Goal: Task Accomplishment & Management: Complete application form

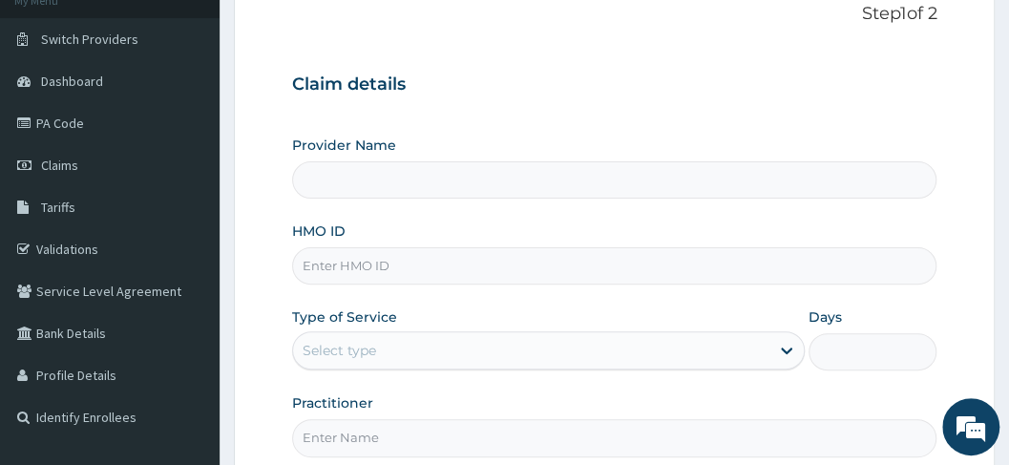
click at [403, 186] on input "Provider Name" at bounding box center [614, 179] width 645 height 37
click at [374, 177] on input "Provider Name" at bounding box center [614, 179] width 645 height 37
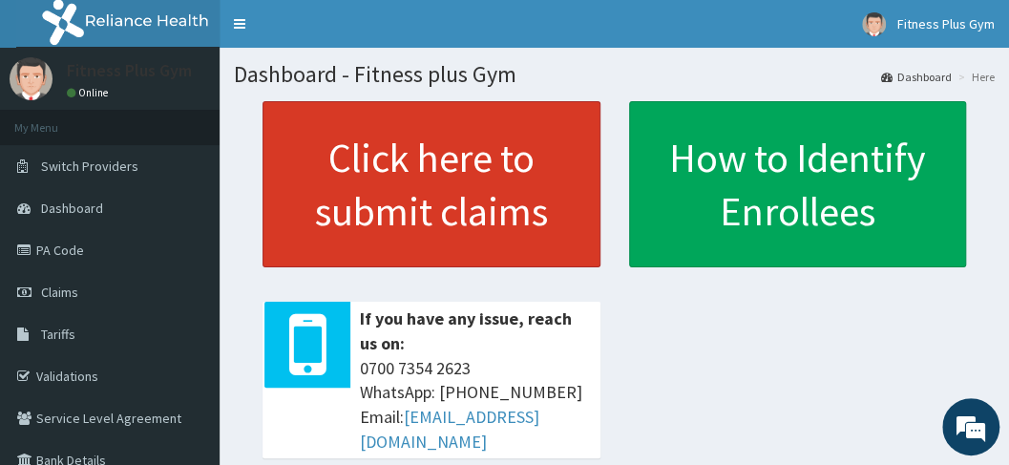
click at [407, 217] on link "Click here to submit claims" at bounding box center [432, 184] width 338 height 166
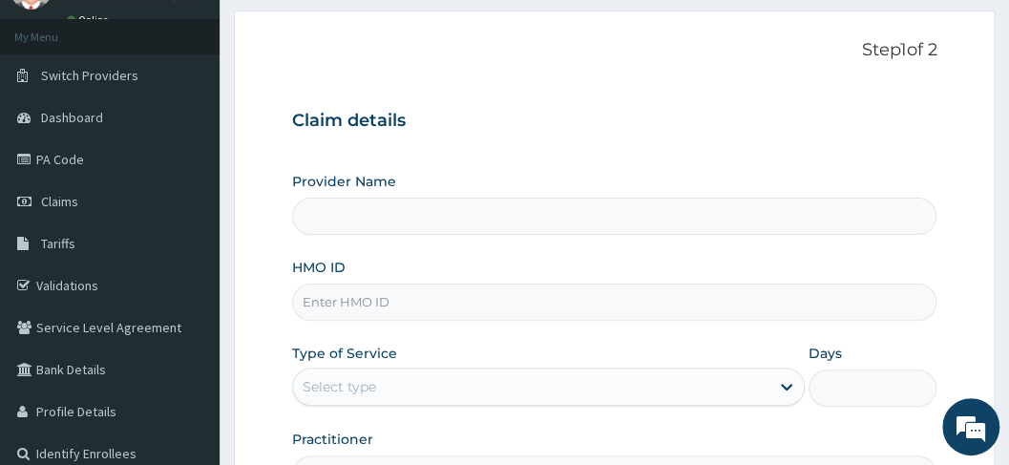
scroll to position [254, 0]
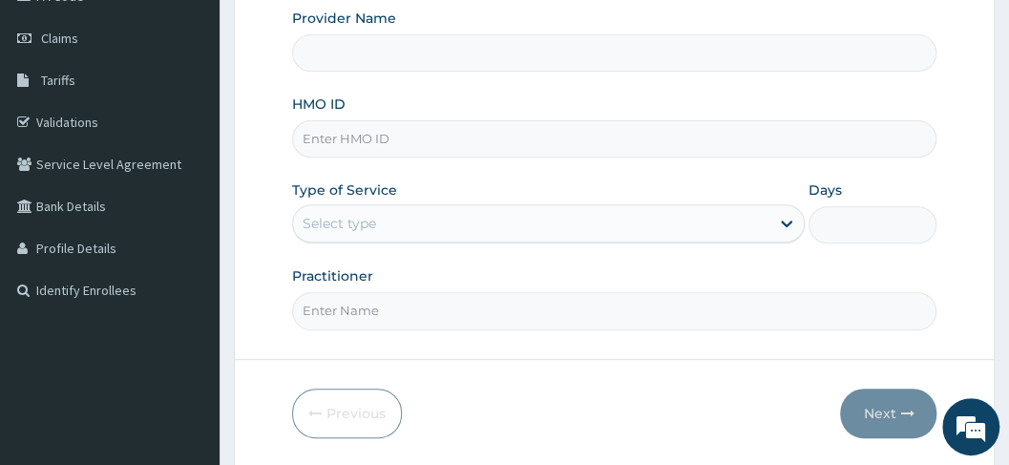
type input "Fitness plus Gym"
type input "1"
click at [378, 148] on input "HMO ID" at bounding box center [614, 138] width 645 height 37
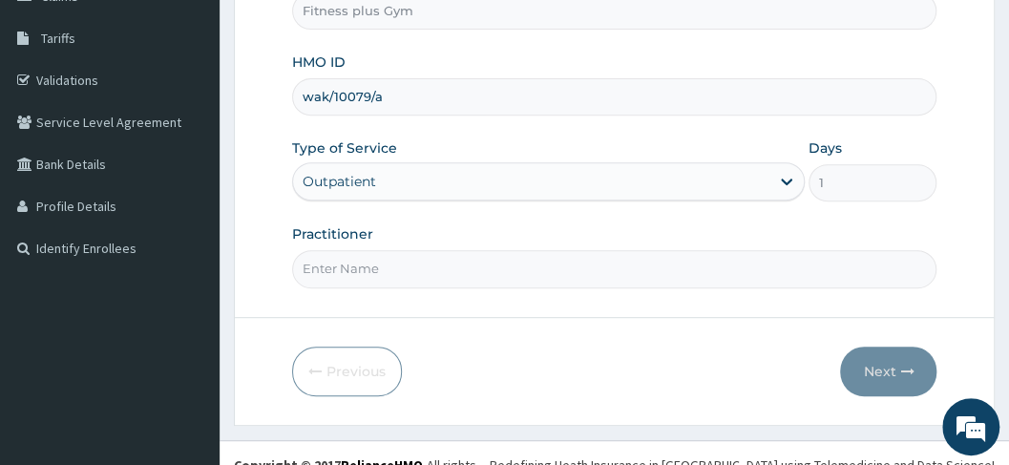
scroll to position [315, 0]
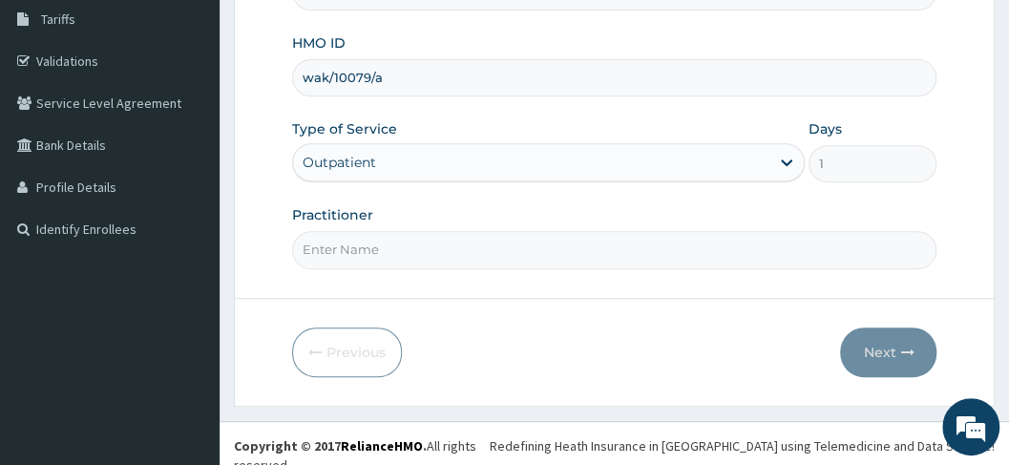
type input "wak/10079/a"
drag, startPoint x: 383, startPoint y: 245, endPoint x: 393, endPoint y: 260, distance: 17.8
click at [393, 260] on input "Practitioner" at bounding box center [614, 249] width 645 height 37
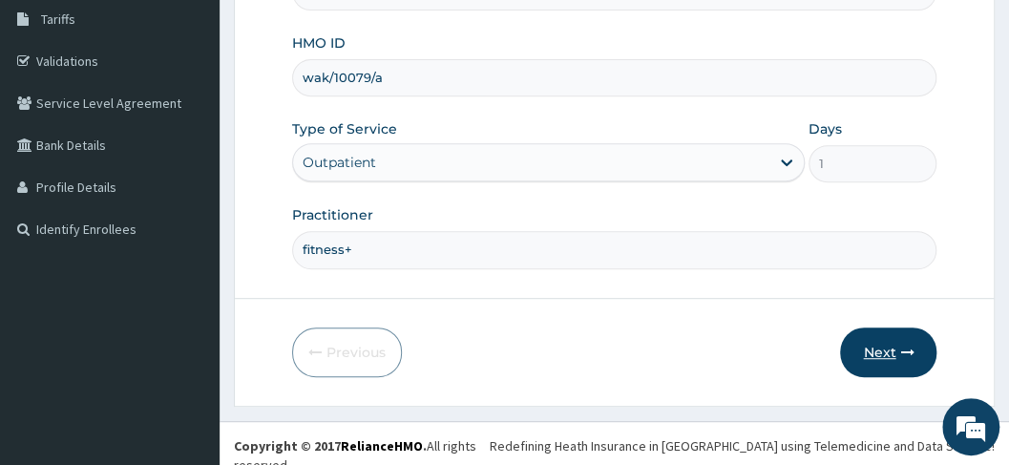
type input "fitness+"
click at [901, 333] on button "Next" at bounding box center [888, 352] width 96 height 50
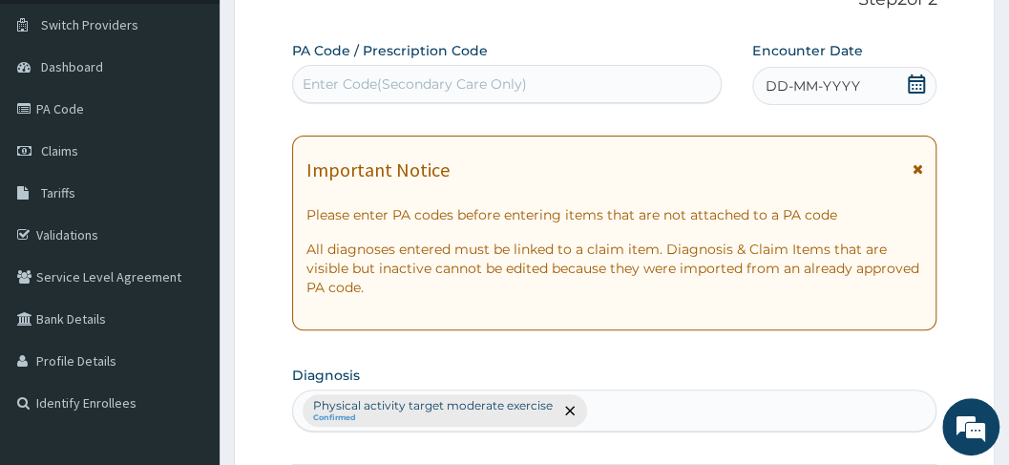
scroll to position [0, 0]
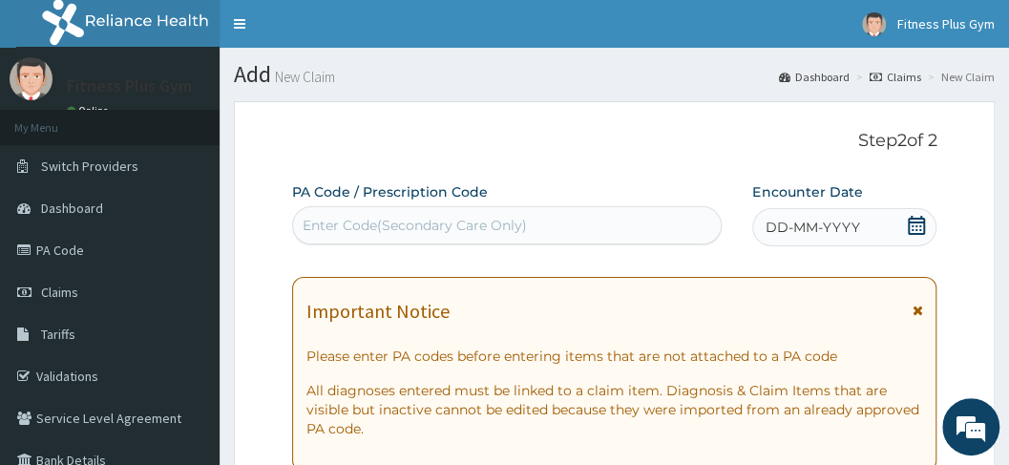
click at [409, 229] on div "Enter Code(Secondary Care Only)" at bounding box center [415, 225] width 224 height 19
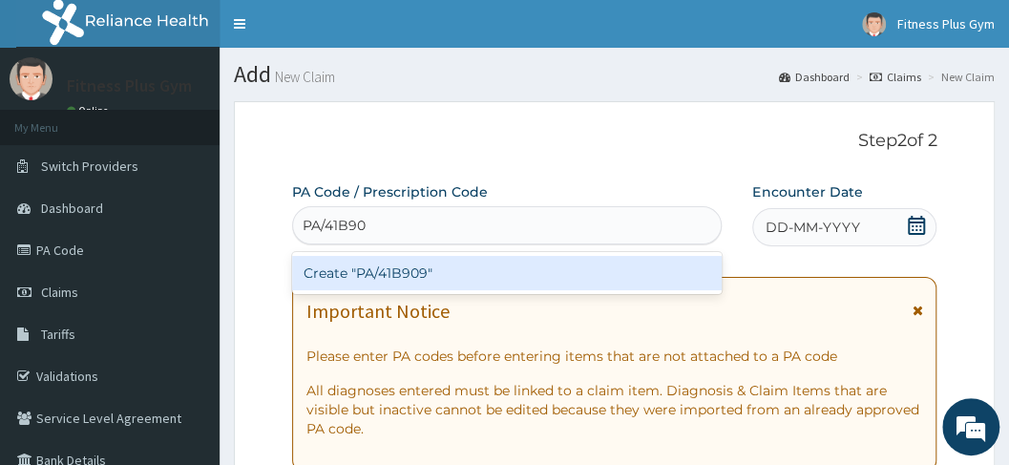
type input "PA/41B909"
click at [432, 269] on div "Create "PA/41B909"" at bounding box center [507, 273] width 431 height 34
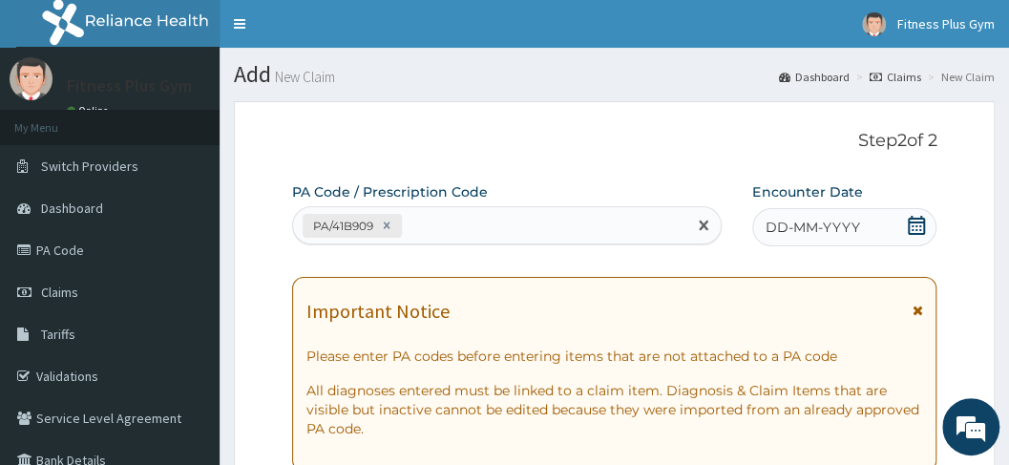
click at [773, 225] on span "DD-MM-YYYY" at bounding box center [812, 227] width 95 height 19
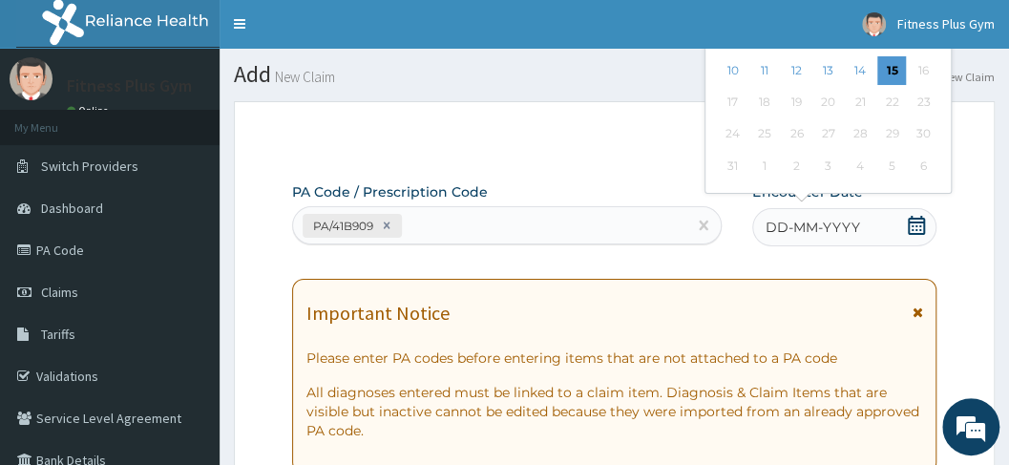
click at [888, 66] on div "15" at bounding box center [891, 70] width 29 height 29
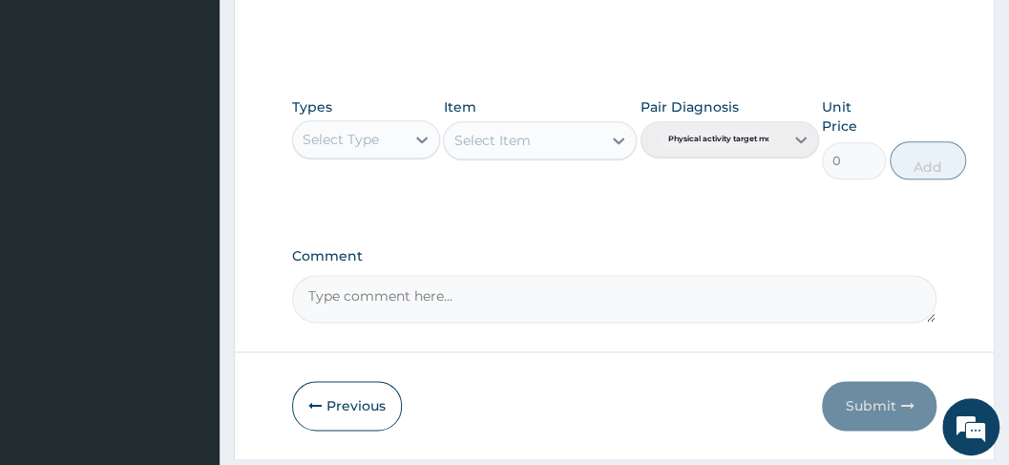
scroll to position [946, 0]
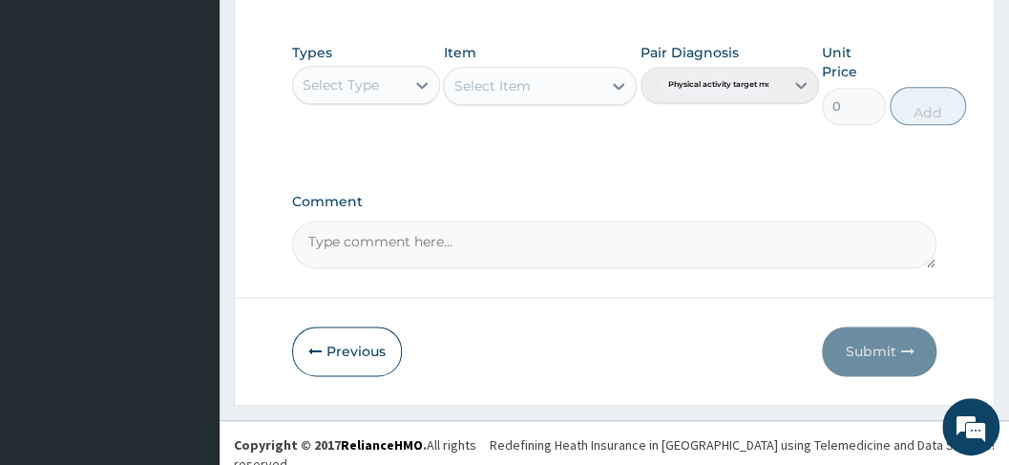
click at [397, 92] on div "Select Type" at bounding box center [349, 85] width 112 height 31
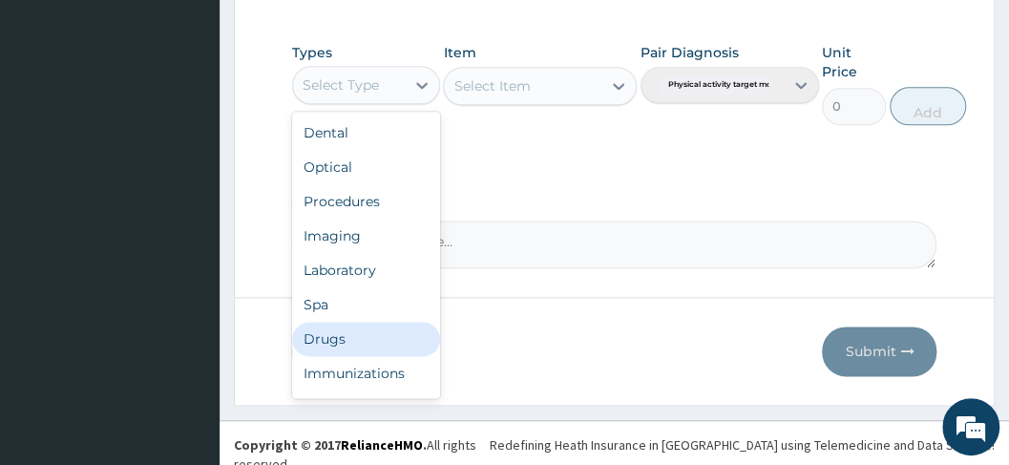
scroll to position [65, 0]
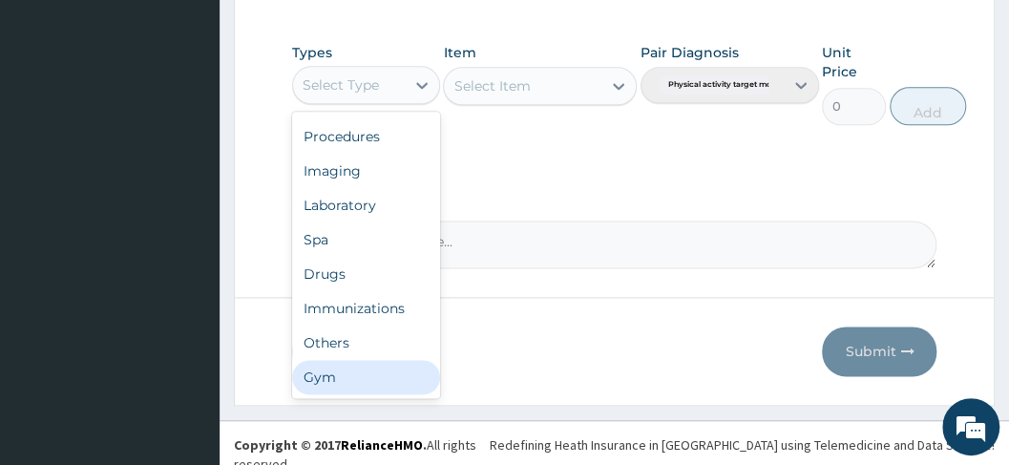
drag, startPoint x: 357, startPoint y: 378, endPoint x: 489, endPoint y: 239, distance: 191.8
click at [363, 378] on div "Gym" at bounding box center [366, 377] width 148 height 34
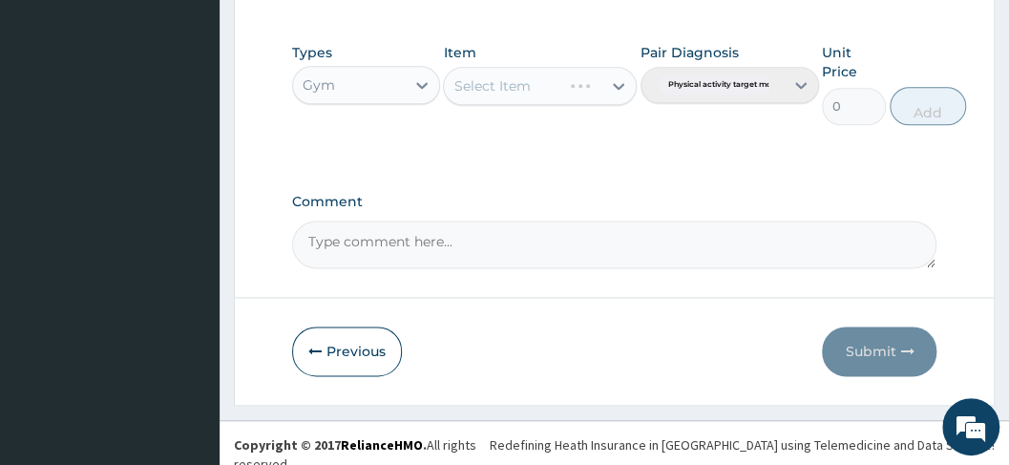
click at [550, 86] on div "Select Item" at bounding box center [502, 86] width 117 height 31
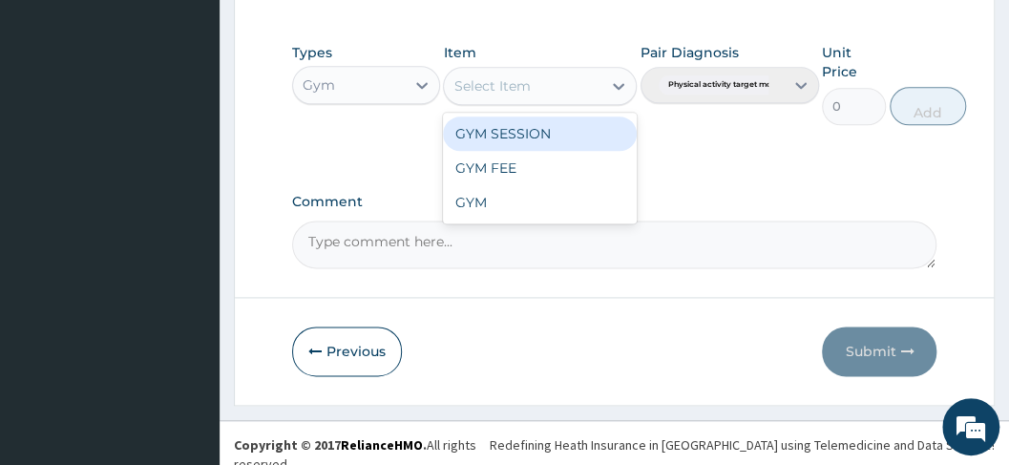
click at [543, 128] on div "GYM SESSION" at bounding box center [540, 133] width 194 height 34
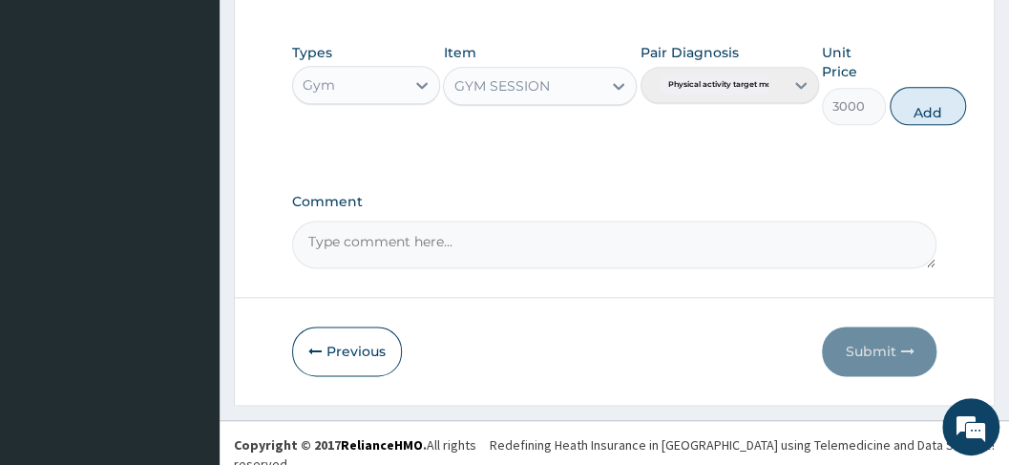
drag, startPoint x: 920, startPoint y: 95, endPoint x: 916, endPoint y: 132, distance: 36.5
click at [920, 97] on button "Add" at bounding box center [928, 106] width 76 height 38
type input "0"
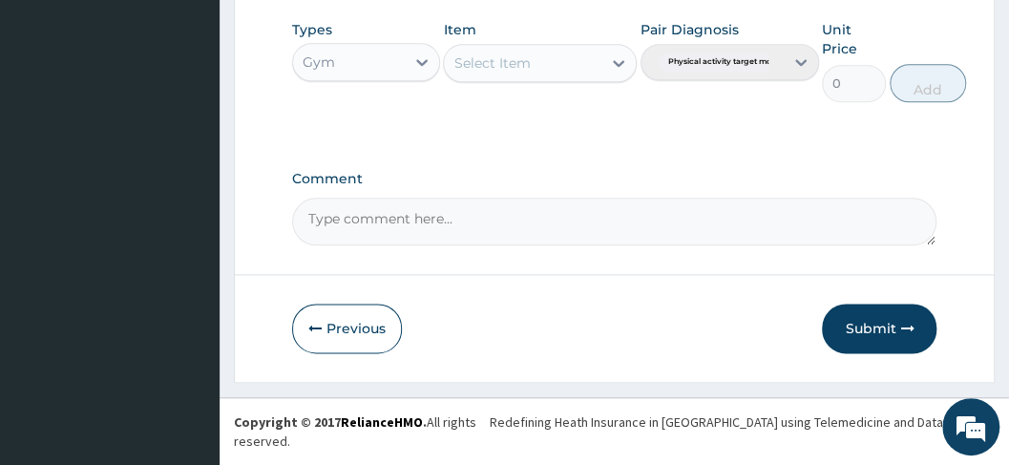
scroll to position [579, 0]
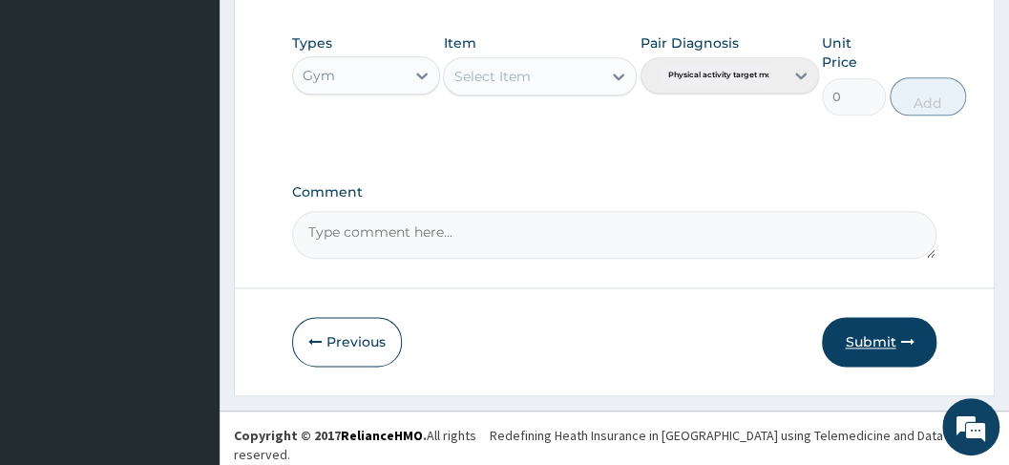
click at [878, 336] on button "Submit" at bounding box center [879, 342] width 115 height 50
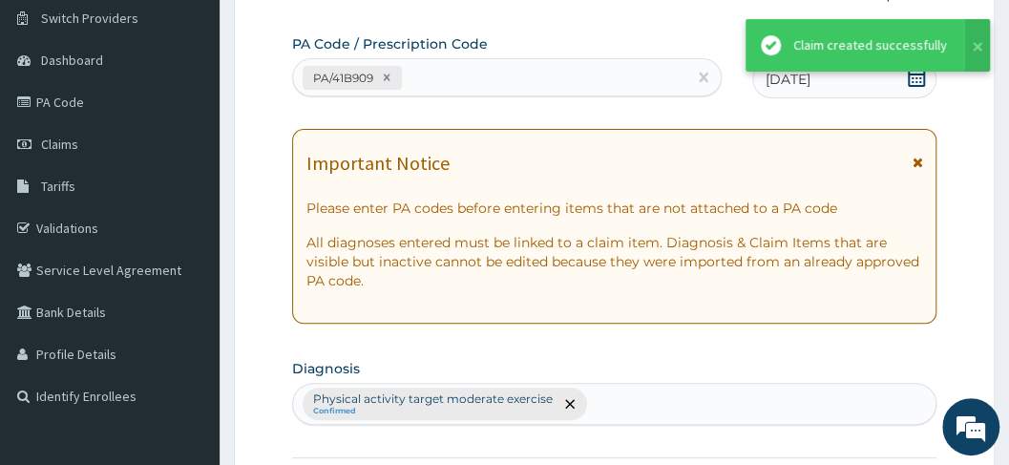
scroll to position [865, 0]
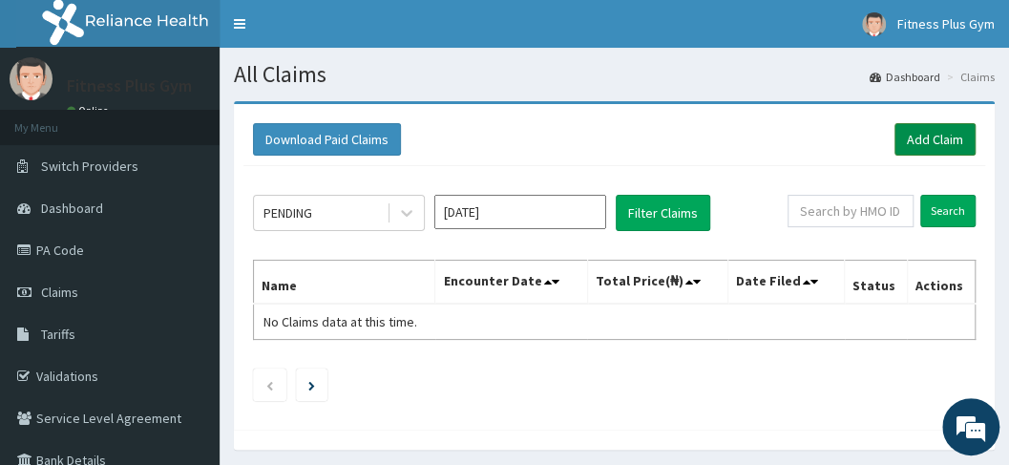
click at [931, 146] on link "Add Claim" at bounding box center [935, 139] width 81 height 32
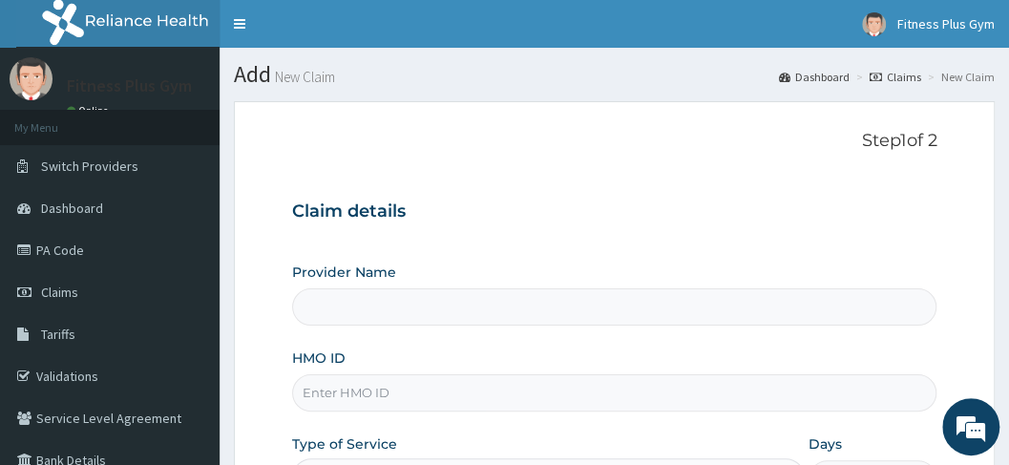
type input "Fitness plus Gym"
type input "1"
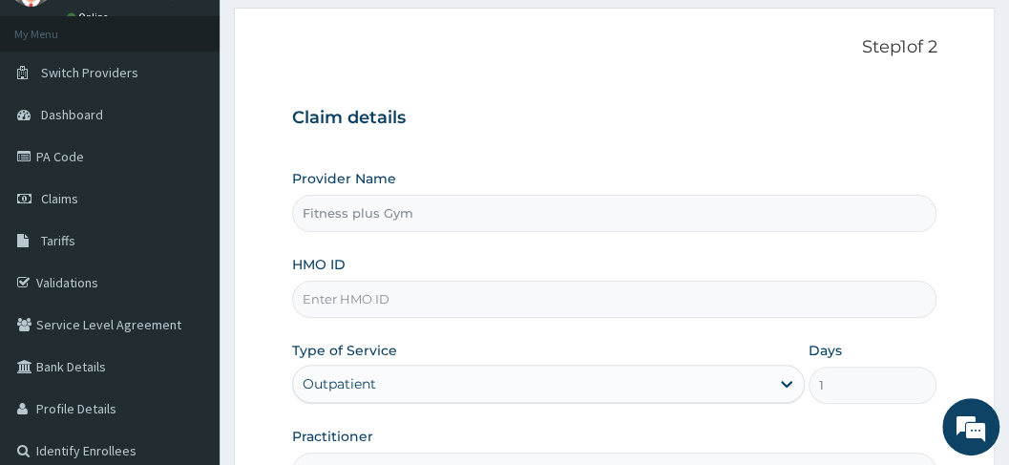
scroll to position [191, 0]
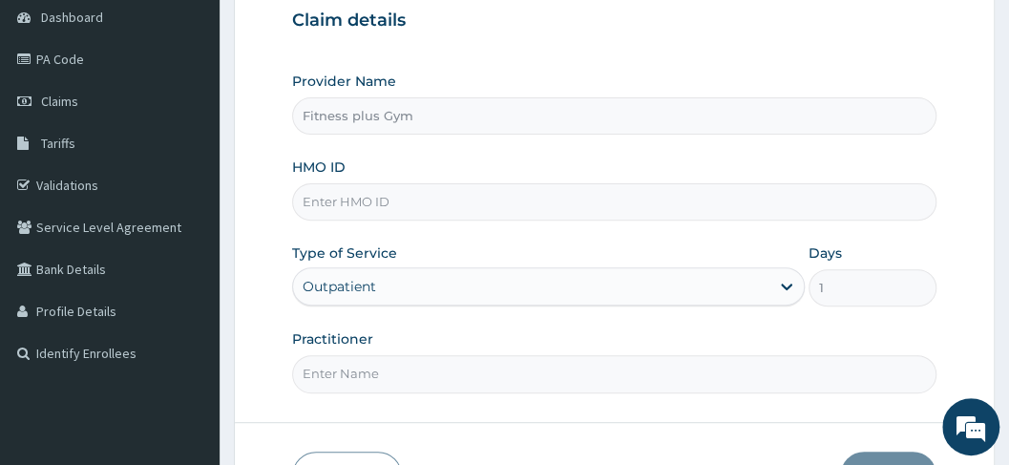
click at [405, 200] on input "HMO ID" at bounding box center [614, 201] width 645 height 37
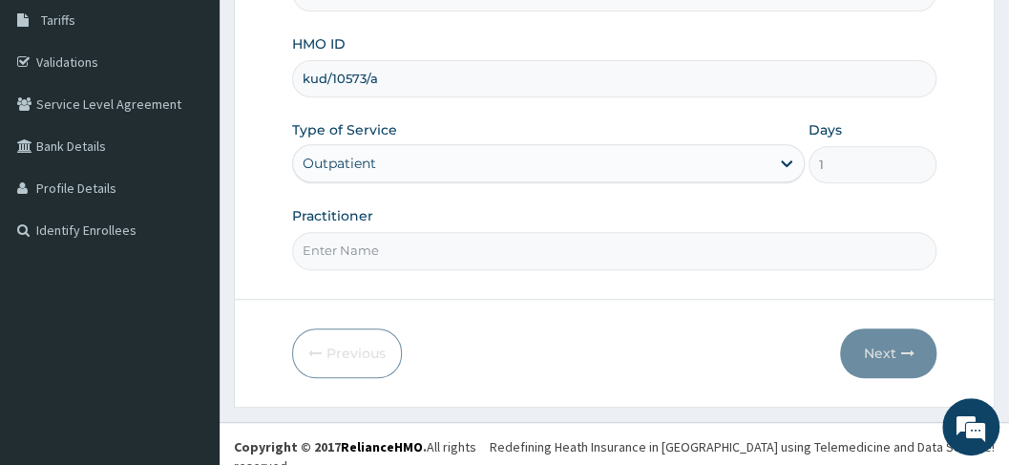
scroll to position [315, 0]
type input "kud/10573/a"
click at [392, 248] on input "Practitioner" at bounding box center [614, 249] width 645 height 37
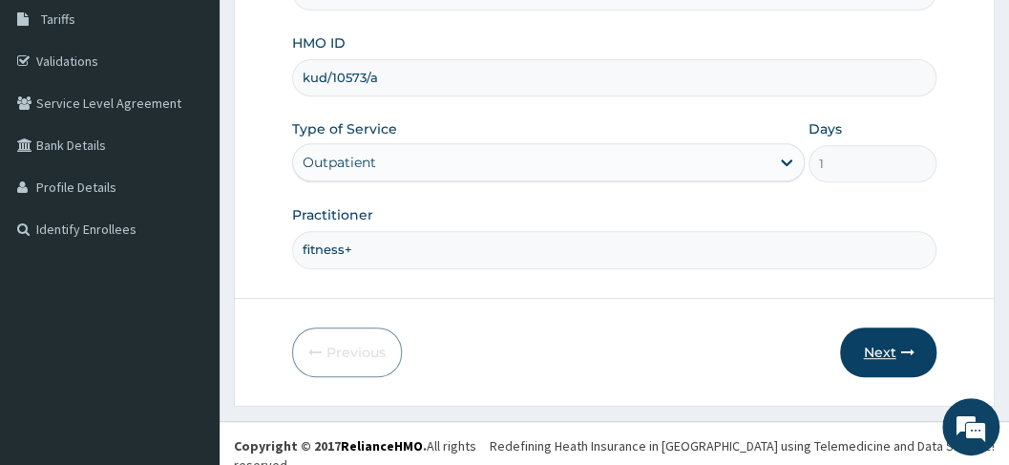
type input "fitness+"
click at [876, 338] on button "Next" at bounding box center [888, 352] width 96 height 50
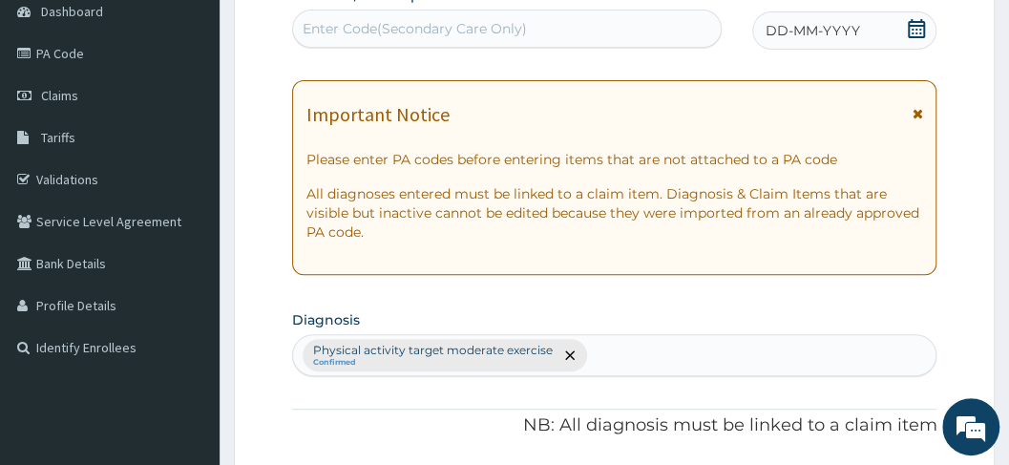
scroll to position [61, 0]
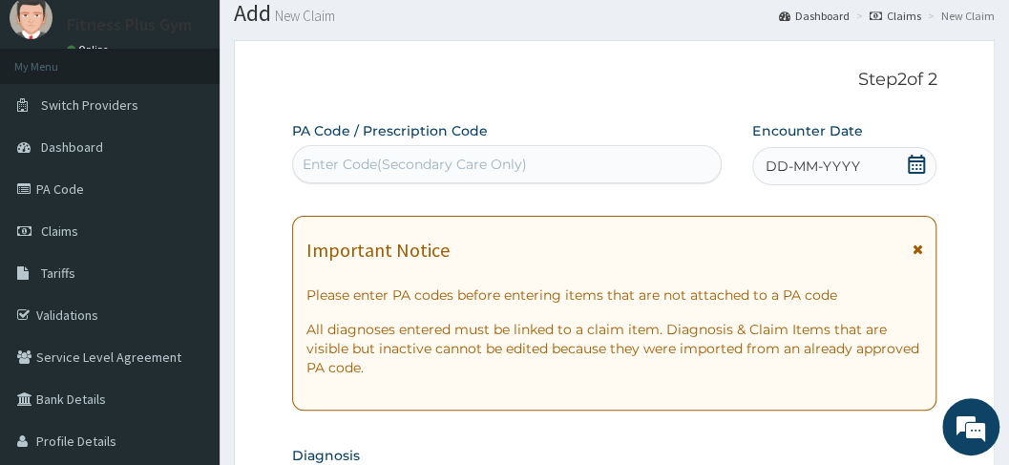
click at [436, 170] on div "Enter Code(Secondary Care Only)" at bounding box center [415, 164] width 224 height 19
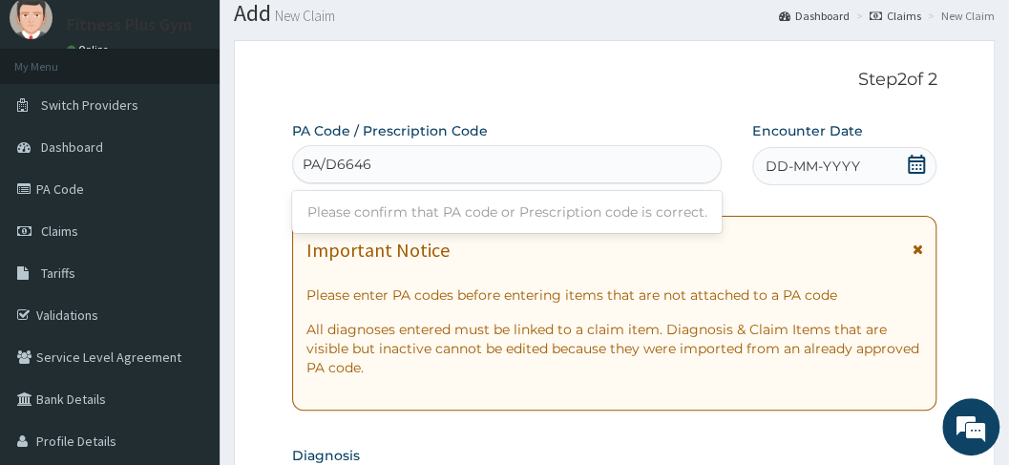
type input "PA/D66460"
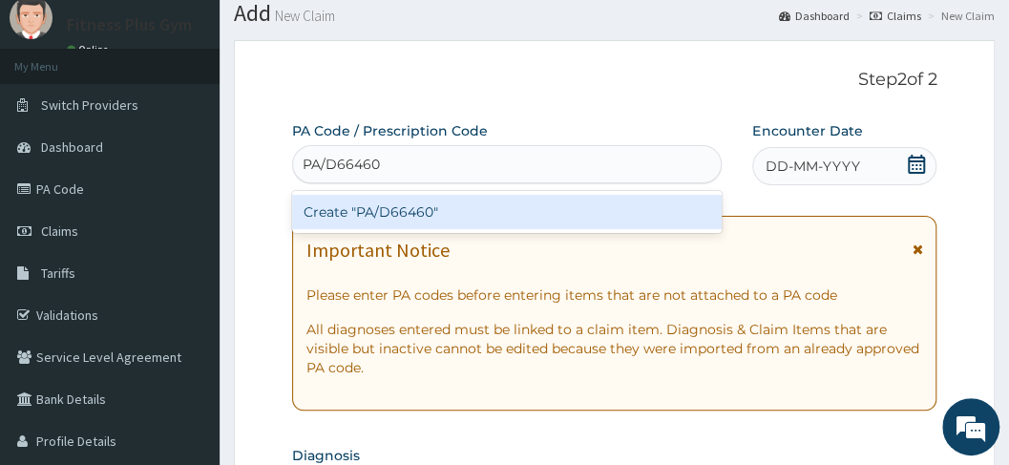
click at [482, 206] on div "Create "PA/D66460"" at bounding box center [507, 212] width 431 height 34
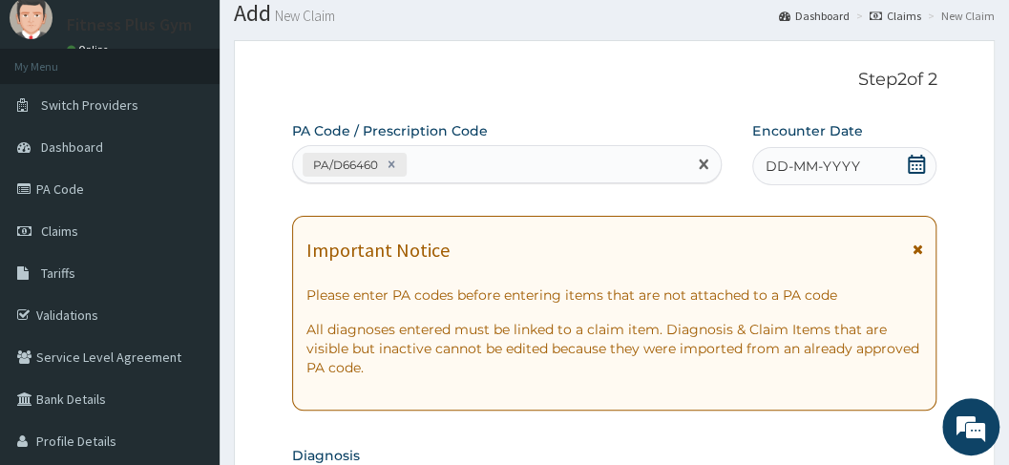
click at [867, 147] on div "DD-MM-YYYY" at bounding box center [844, 166] width 184 height 38
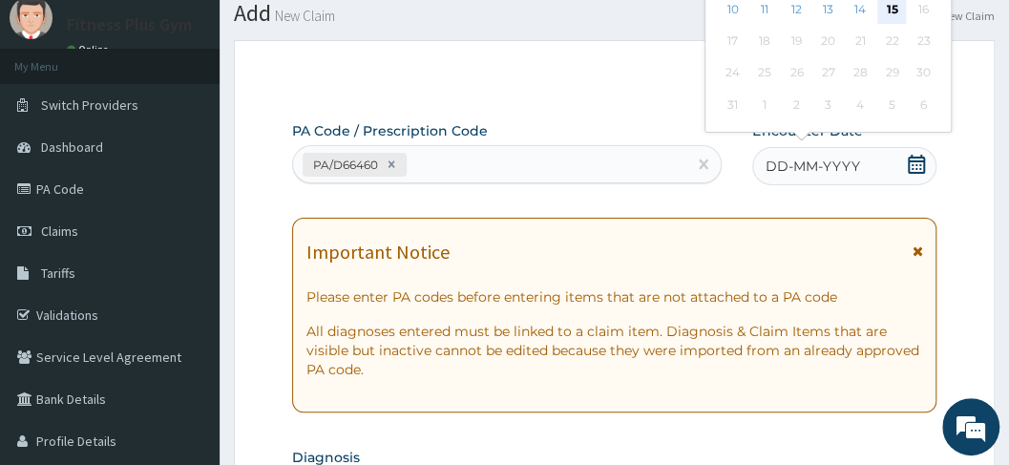
click at [886, 7] on div "15" at bounding box center [891, 9] width 29 height 29
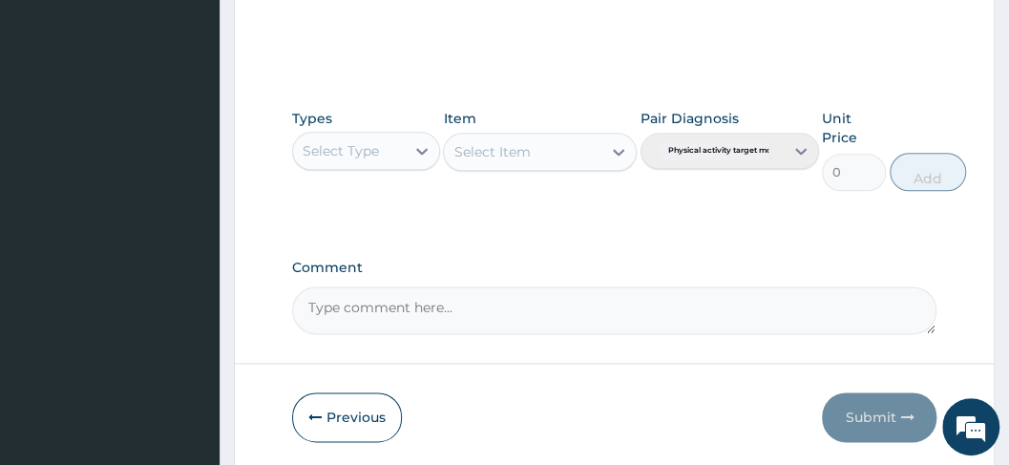
scroll to position [946, 0]
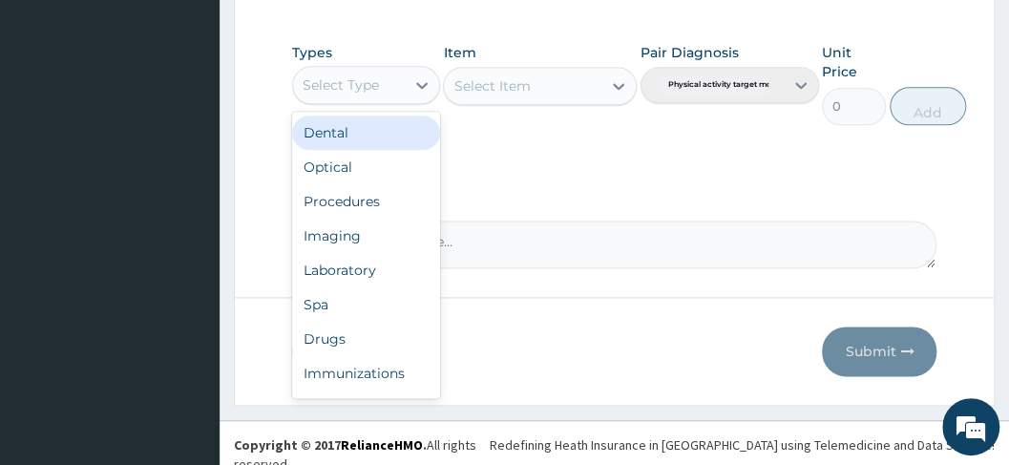
click at [376, 75] on div "Select Type" at bounding box center [341, 84] width 76 height 19
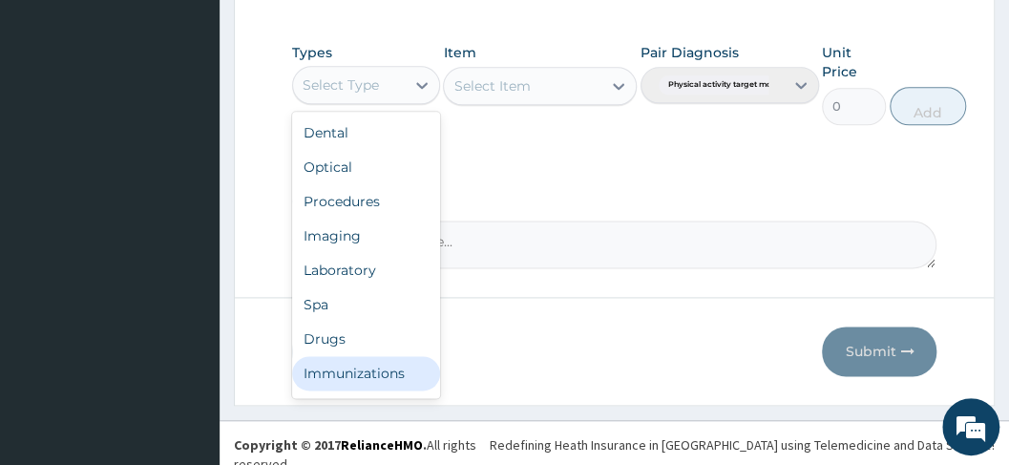
scroll to position [65, 0]
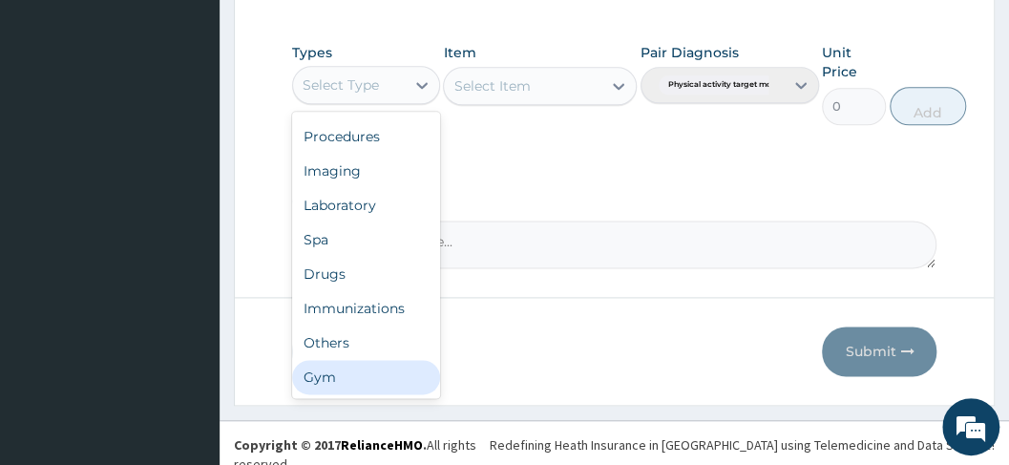
click at [331, 373] on div "Gym" at bounding box center [366, 377] width 148 height 34
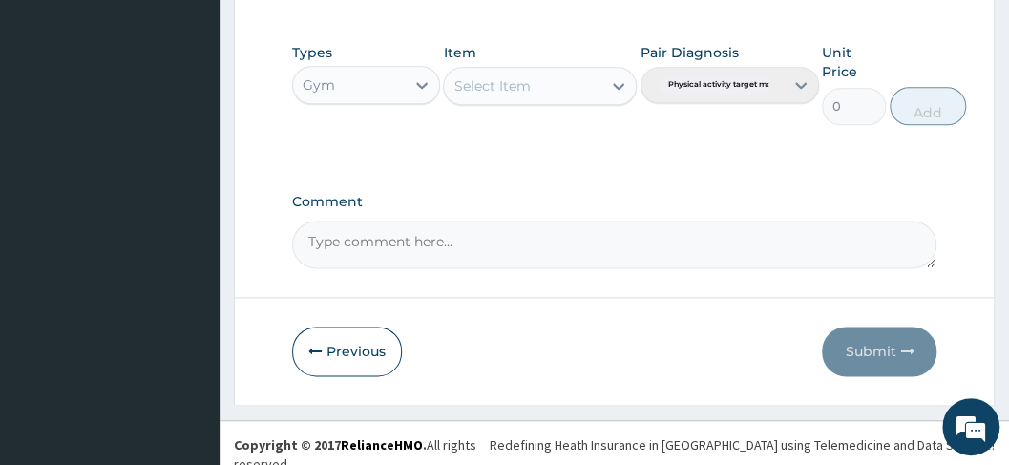
click at [556, 73] on div "Select Item" at bounding box center [523, 86] width 158 height 31
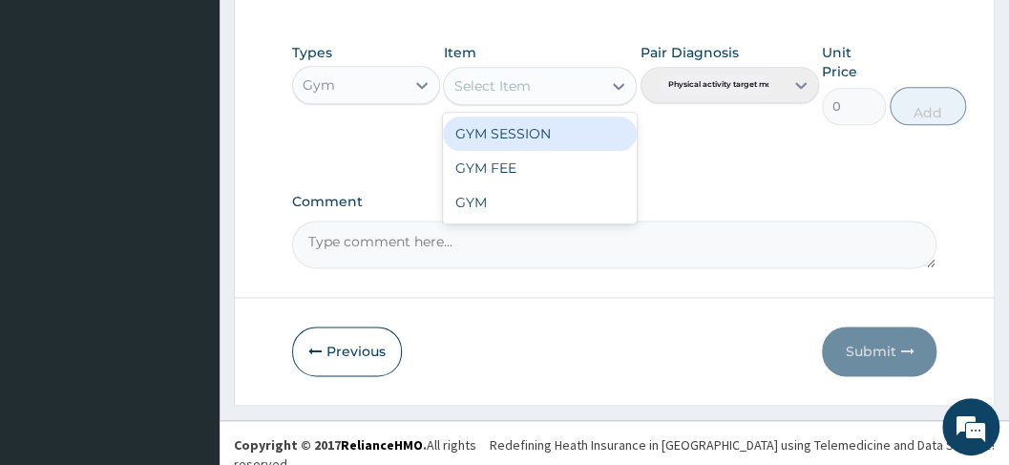
click at [546, 134] on div "GYM SESSION" at bounding box center [540, 133] width 194 height 34
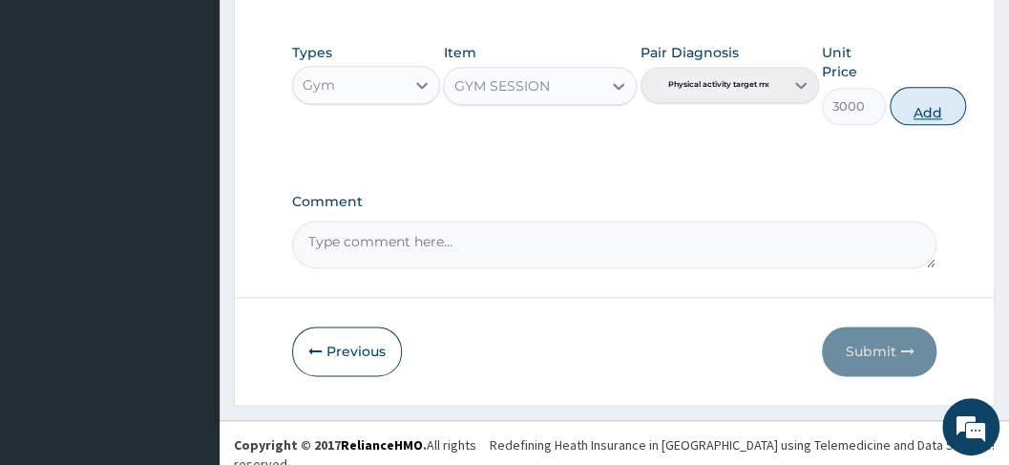
click at [943, 109] on button "Add" at bounding box center [928, 106] width 76 height 38
type input "0"
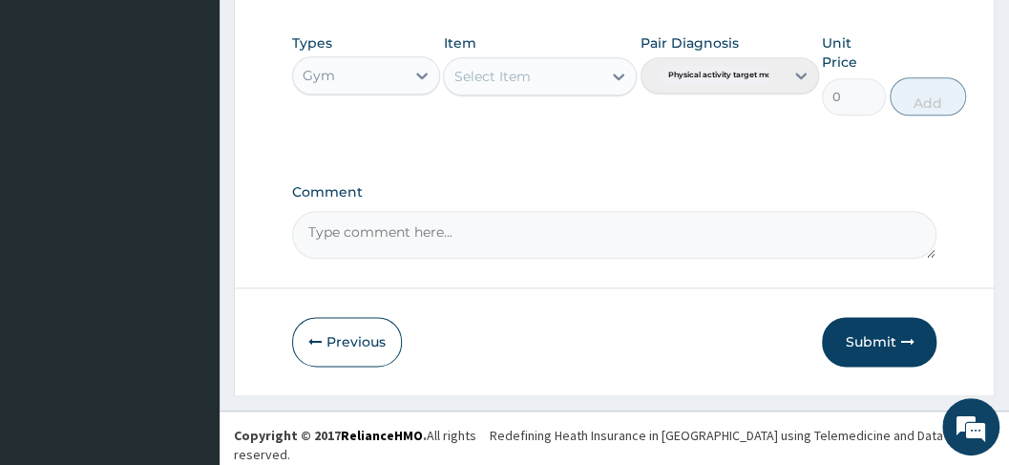
click at [905, 334] on button "Submit" at bounding box center [879, 342] width 115 height 50
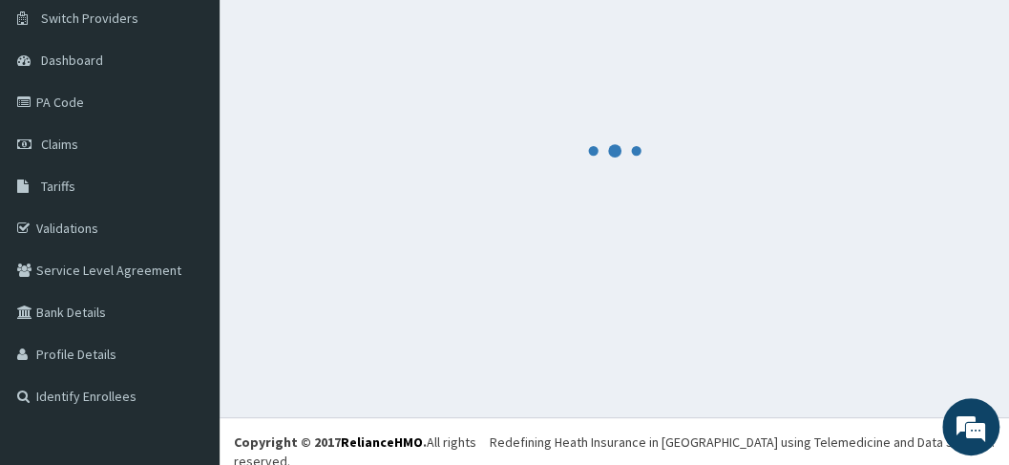
scroll to position [865, 0]
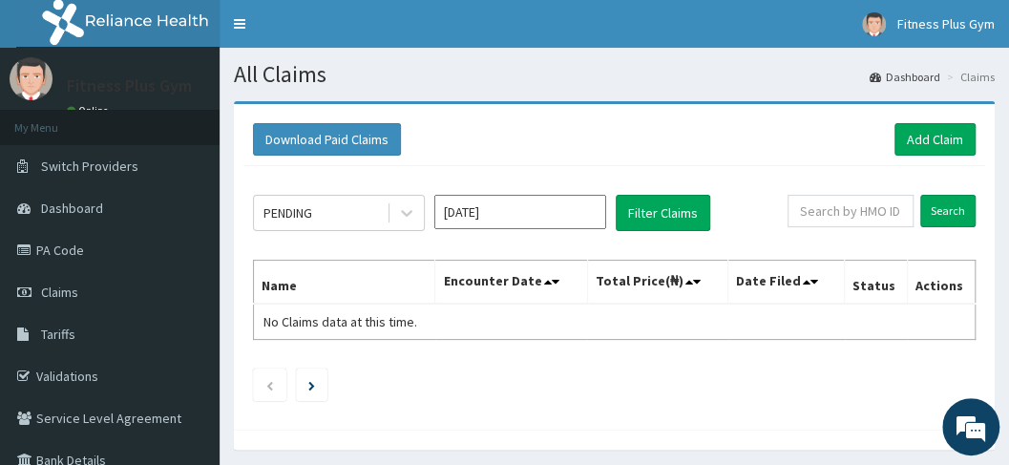
click at [945, 109] on div "Download Paid Claims Add Claim × Note you can only download claims within a max…" at bounding box center [614, 267] width 761 height 326
